Goal: Register for event/course

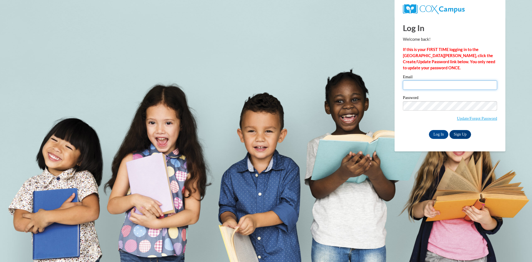
click at [426, 84] on input "Email" at bounding box center [450, 84] width 94 height 9
type input "kbucci99@yahoo.com"
click at [432, 132] on input "Log In" at bounding box center [438, 134] width 19 height 9
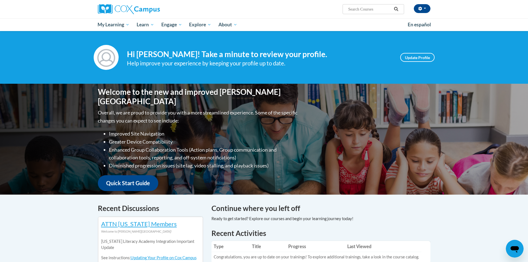
click at [384, 9] on input "Search..." at bounding box center [369, 9] width 44 height 7
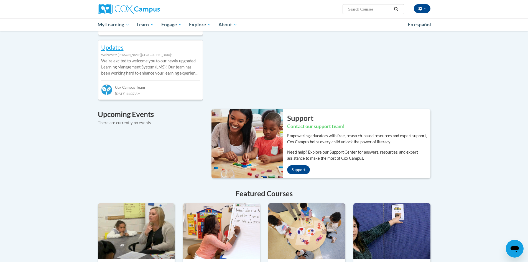
scroll to position [270, 0]
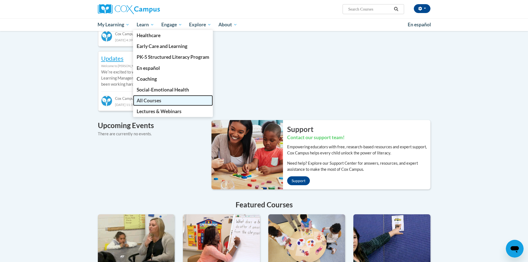
click at [153, 99] on span "All Courses" at bounding box center [149, 101] width 25 height 6
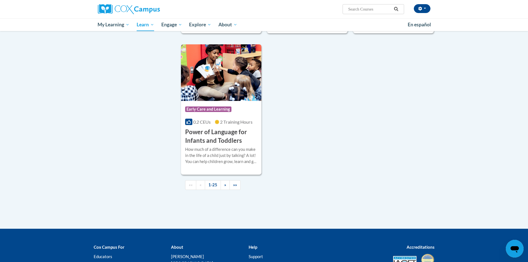
scroll to position [1247, 0]
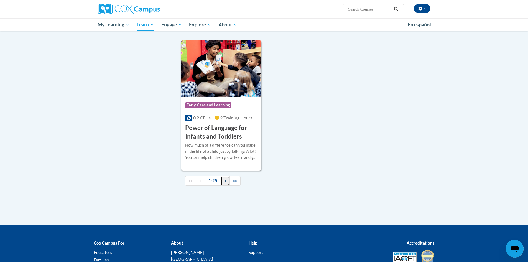
click at [224, 183] on span "»" at bounding box center [225, 180] width 2 height 5
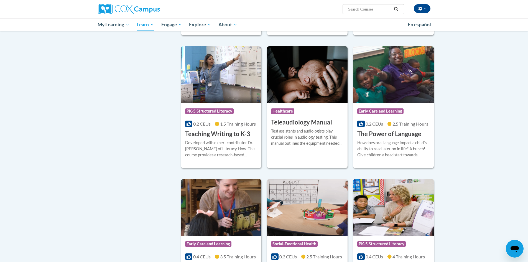
scroll to position [831, 0]
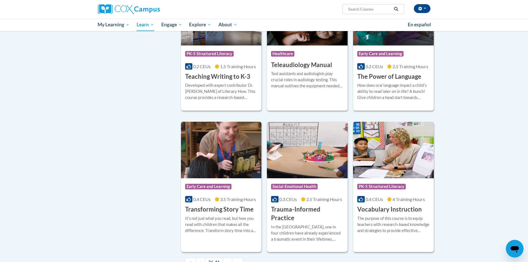
click at [289, 205] on h3 "Trauma-Informed Practice" at bounding box center [307, 213] width 72 height 17
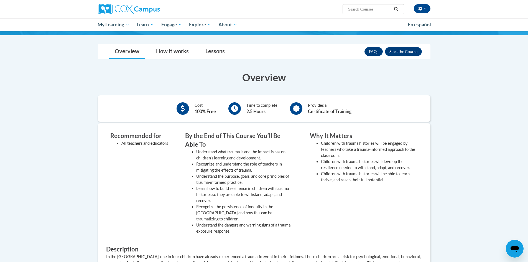
scroll to position [111, 0]
